Goal: Transaction & Acquisition: Purchase product/service

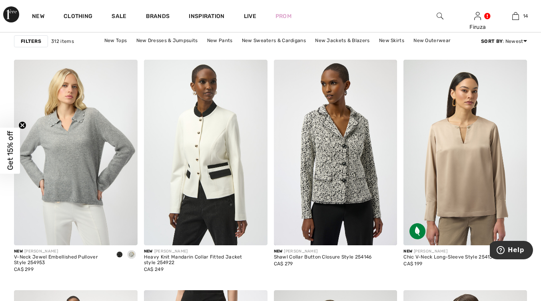
scroll to position [564, 0]
click at [119, 258] on div at bounding box center [120, 254] width 12 height 13
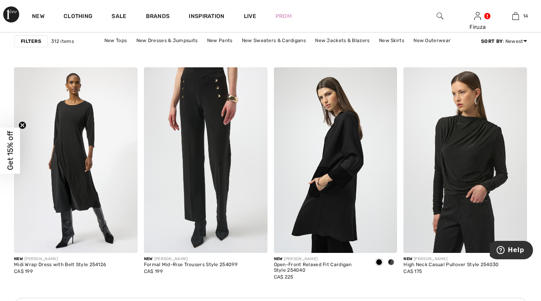
scroll to position [789, 0]
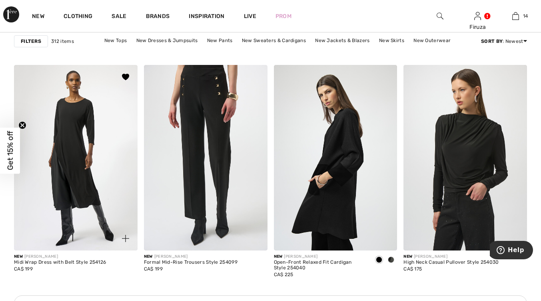
click at [94, 217] on img at bounding box center [76, 157] width 124 height 185
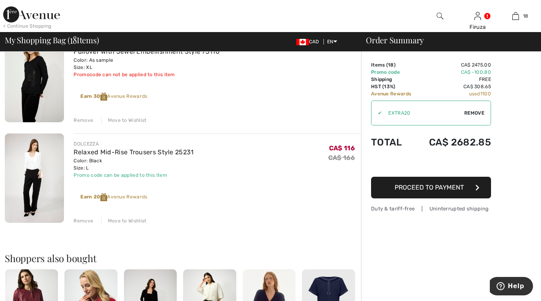
scroll to position [1701, 0]
click at [80, 222] on div "Remove" at bounding box center [84, 219] width 20 height 7
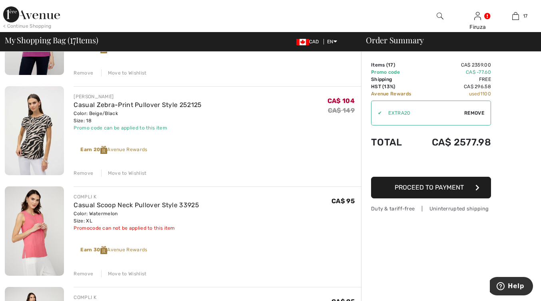
scroll to position [530, 0]
